Goal: Task Accomplishment & Management: Complete application form

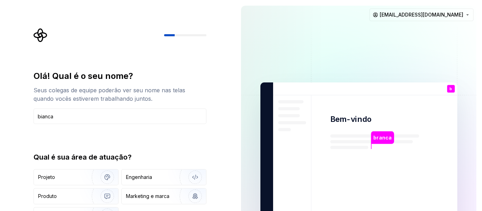
type input "bianca"
click at [109, 131] on div "Olá! Qual é o seu nome? Seus colegas de equipe poderão ver seu nome nas telas q…" at bounding box center [119, 147] width 173 height 153
click at [76, 182] on div "Projeto" at bounding box center [76, 178] width 84 height 16
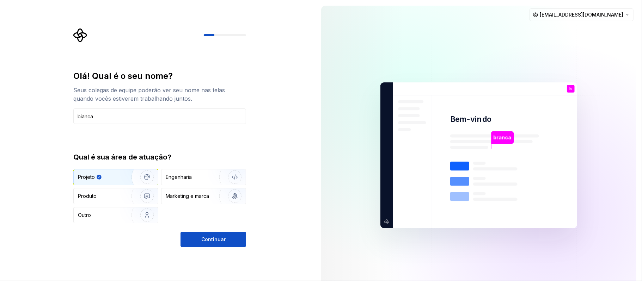
drag, startPoint x: 340, startPoint y: 1, endPoint x: 113, endPoint y: 224, distance: 318.1
click at [113, 211] on div "Olá! Qual é o seu nome? Seus colegas de equipe poderão ver seu nome nas telas q…" at bounding box center [159, 159] width 173 height 177
click at [115, 211] on div "Outro" at bounding box center [98, 215] width 41 height 7
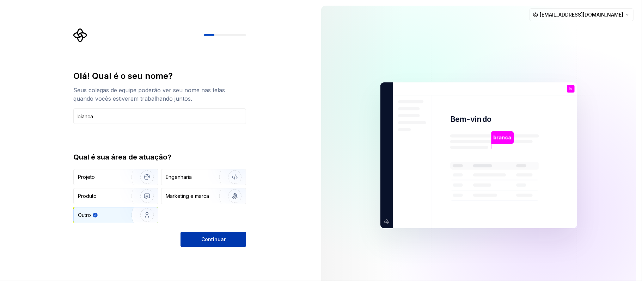
click at [197, 211] on button "Continuar" at bounding box center [214, 240] width 66 height 16
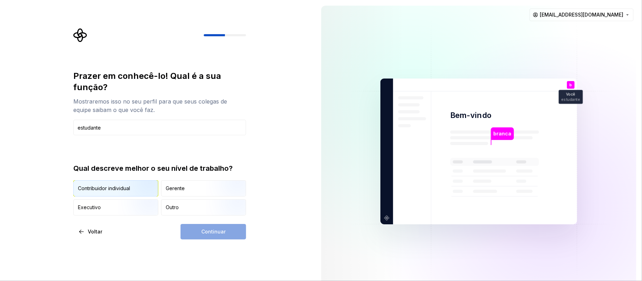
type input "estudante"
click at [119, 189] on img "button" at bounding box center [140, 197] width 45 height 47
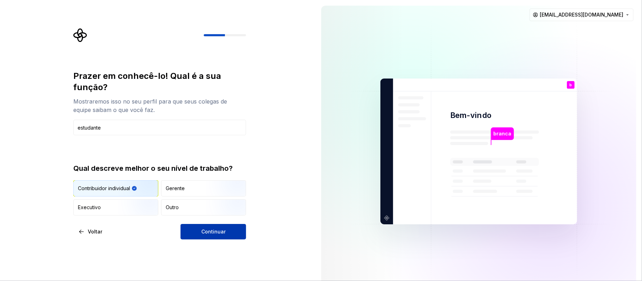
click at [213, 211] on font "Continuar" at bounding box center [213, 232] width 24 height 6
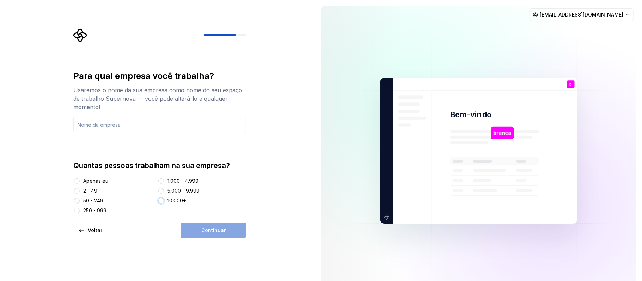
click at [163, 201] on button "10.000+" at bounding box center [161, 201] width 6 height 6
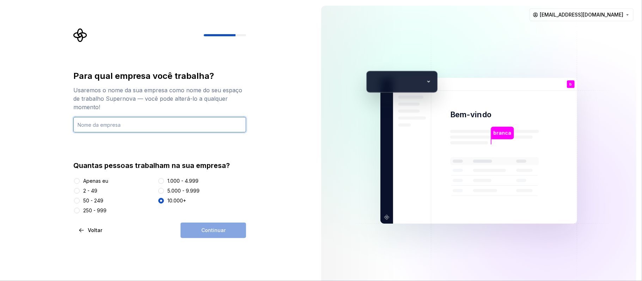
click at [175, 123] on input "text" at bounding box center [159, 125] width 173 height 16
type input "USP"
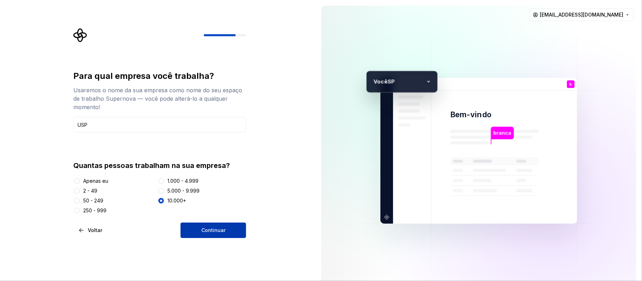
click at [235, 211] on button "Continuar" at bounding box center [214, 231] width 66 height 16
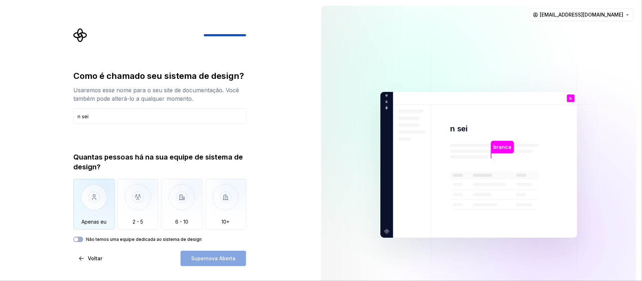
type input "n sei"
click at [94, 194] on img "button" at bounding box center [93, 202] width 41 height 47
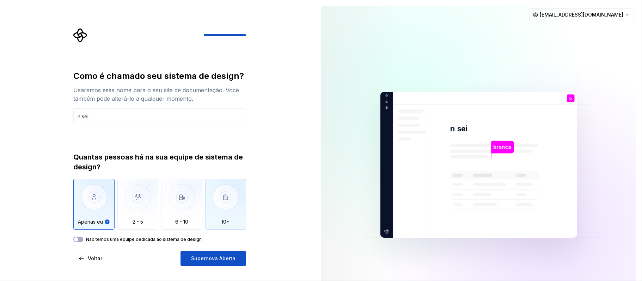
drag, startPoint x: 230, startPoint y: 199, endPoint x: 228, endPoint y: 196, distance: 4.0
click at [230, 199] on img "button" at bounding box center [225, 202] width 41 height 47
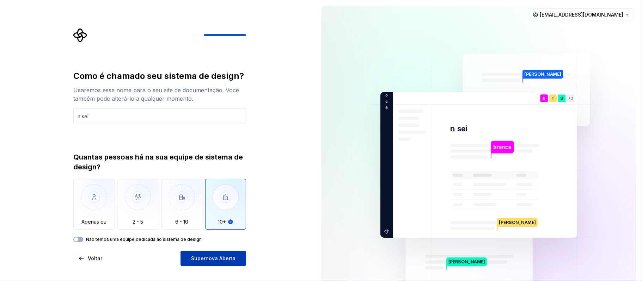
click at [216, 211] on font "Supernova Aberta" at bounding box center [213, 259] width 44 height 6
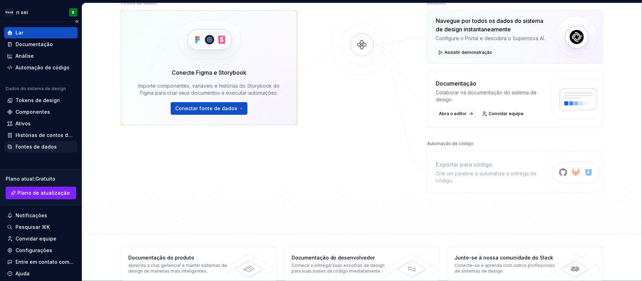
click at [59, 146] on div "Fontes de dados" at bounding box center [41, 146] width 68 height 7
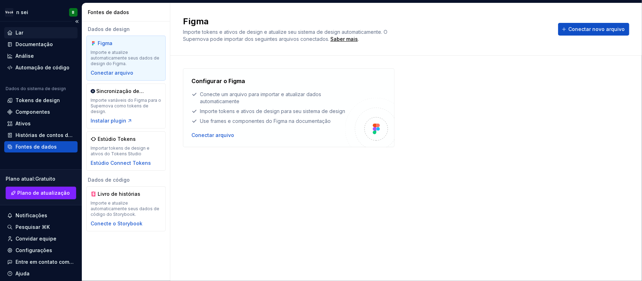
click at [18, 31] on font "Lar" at bounding box center [20, 33] width 8 height 6
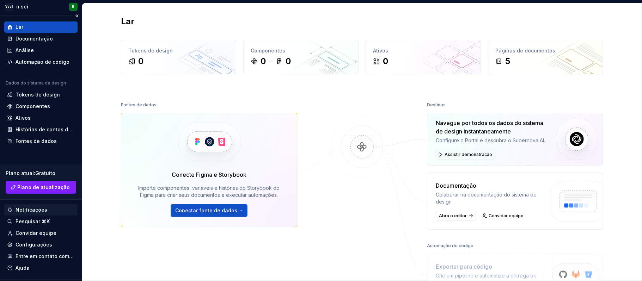
scroll to position [6, 0]
click at [40, 211] on font "Pesquisar ⌘K" at bounding box center [33, 221] width 34 height 6
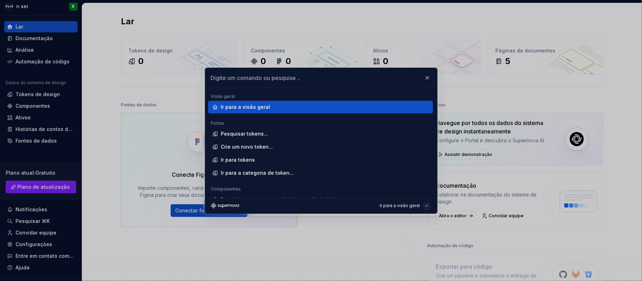
click at [244, 101] on div "Ir para a visão geral" at bounding box center [320, 107] width 225 height 13
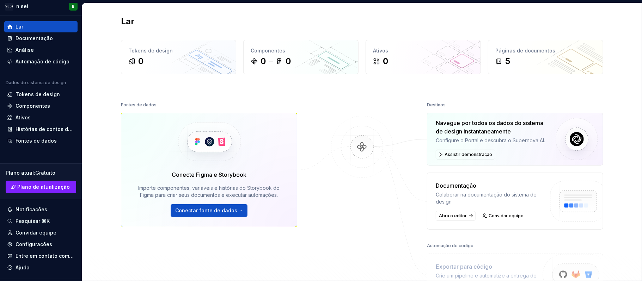
click at [240, 109] on div "Fontes de dados" at bounding box center [209, 105] width 176 height 10
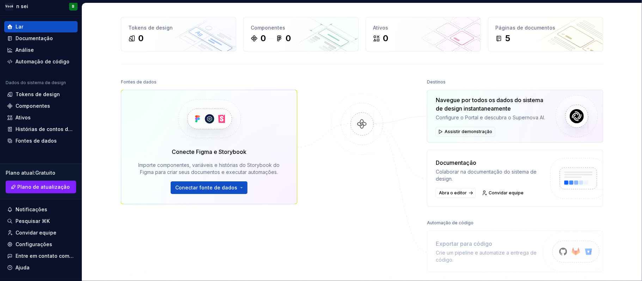
scroll to position [25, 0]
